Goal: Check status: Check status

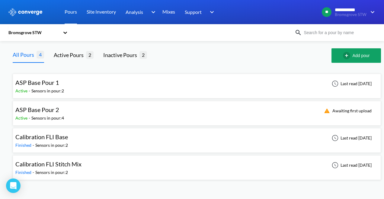
click at [46, 89] on div "Sensors in pour: 2" at bounding box center [47, 90] width 33 height 7
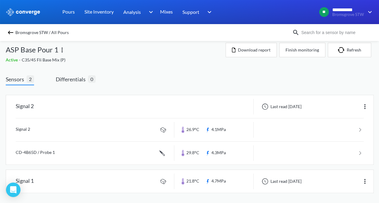
scroll to position [7, 0]
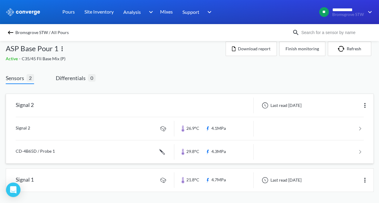
click at [165, 127] on link at bounding box center [190, 128] width 348 height 23
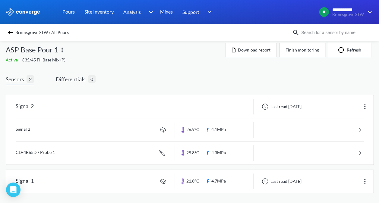
scroll to position [7, 0]
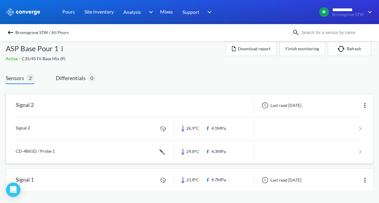
click at [40, 148] on link at bounding box center [190, 152] width 348 height 23
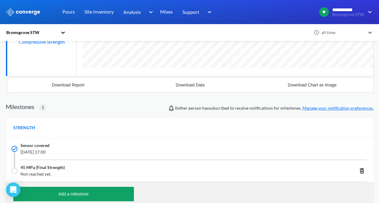
scroll to position [151, 0]
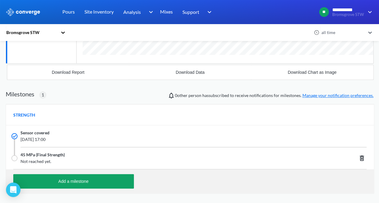
click at [236, 162] on span "Not reached yet." at bounding box center [157, 161] width 273 height 7
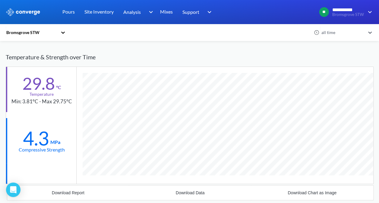
scroll to position [0, 0]
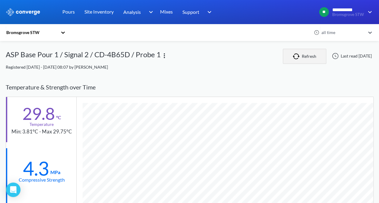
click at [297, 61] on button "Refresh" at bounding box center [304, 56] width 43 height 15
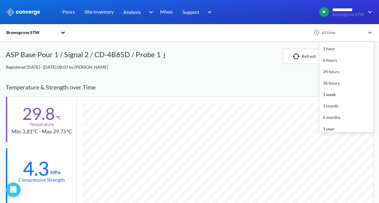
click at [372, 31] on icon at bounding box center [370, 33] width 6 height 6
click at [229, 66] on div "Registered [DATE] - [DATE] 08:07 by [PERSON_NAME]" at bounding box center [190, 67] width 368 height 7
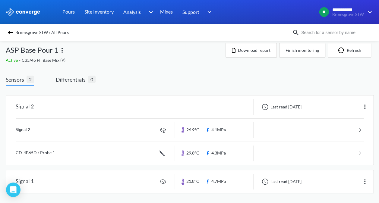
scroll to position [7, 0]
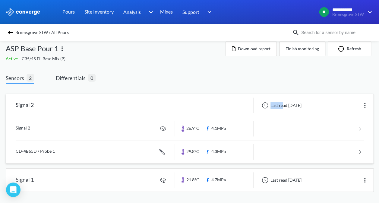
drag, startPoint x: 282, startPoint y: 104, endPoint x: 308, endPoint y: 103, distance: 26.0
click at [303, 103] on div "Last read [DATE]" at bounding box center [281, 105] width 45 height 7
click at [310, 103] on div "Last read [DATE]" at bounding box center [314, 106] width 120 height 16
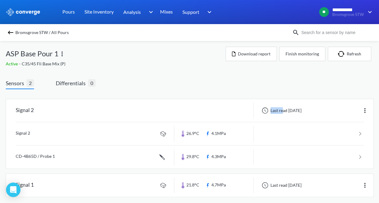
scroll to position [0, 0]
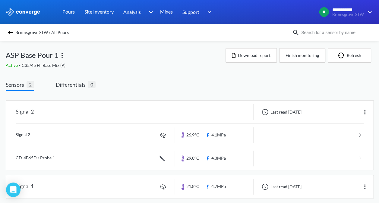
click at [218, 87] on div "Sensors 2 Differentials 0 Signal 2 Last read [DATE] Signal 2 26.9°C 4.1MPa CD-4…" at bounding box center [190, 146] width 368 height 130
click at [346, 56] on img "button" at bounding box center [342, 55] width 9 height 6
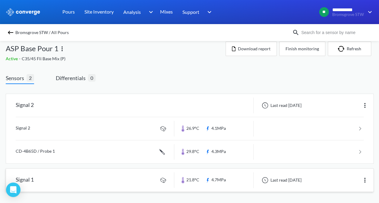
click at [58, 176] on link at bounding box center [189, 180] width 367 height 23
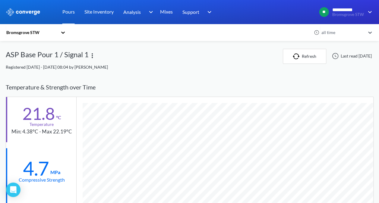
click at [194, 52] on div "ASP Base Pour 1 / Signal 1" at bounding box center [144, 56] width 277 height 15
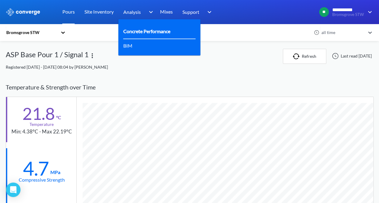
click at [142, 30] on link "Concrete Performance" at bounding box center [146, 31] width 47 height 8
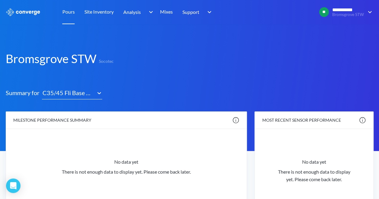
click at [68, 14] on link "Pours" at bounding box center [68, 12] width 12 height 24
